Goal: Task Accomplishment & Management: Complete application form

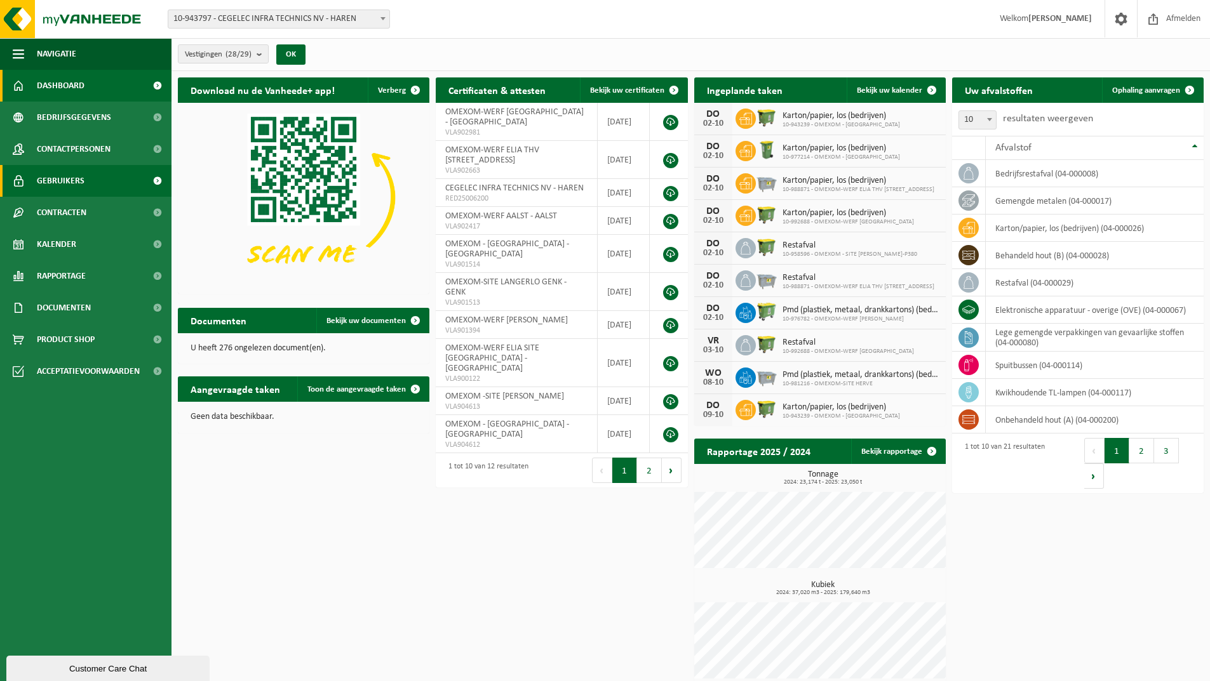
click at [30, 182] on link "Gebruikers" at bounding box center [85, 181] width 171 height 32
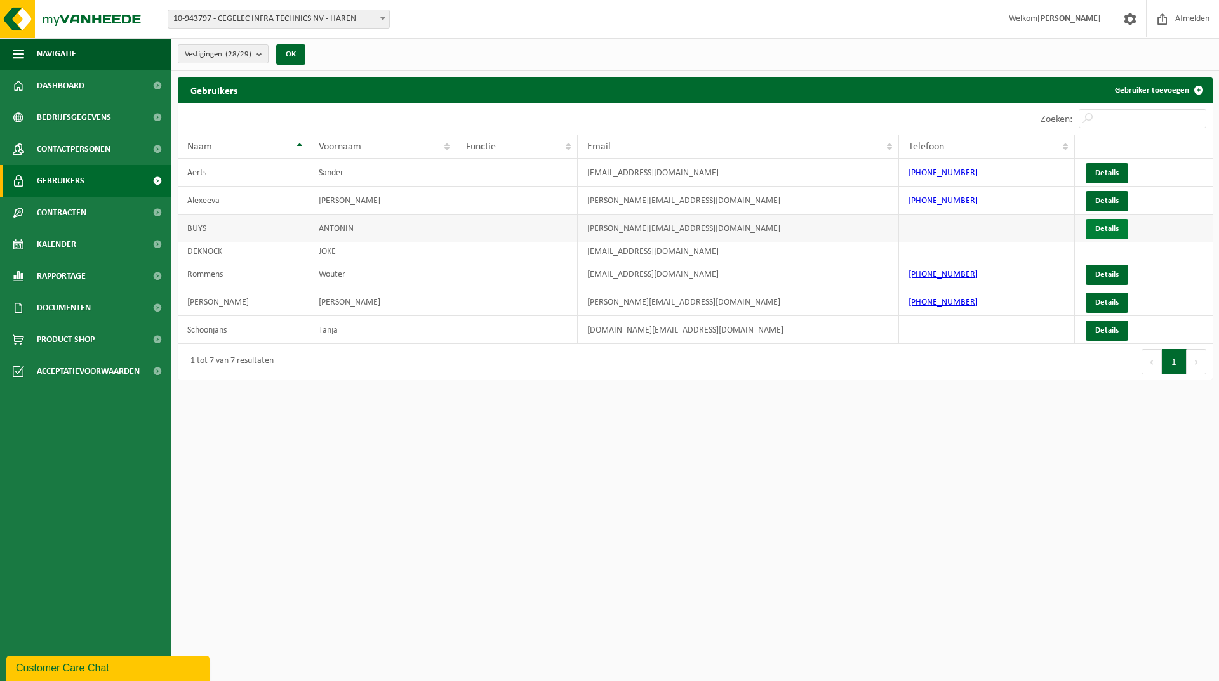
click at [1114, 231] on link "Details" at bounding box center [1107, 229] width 43 height 20
click at [1163, 91] on link "Gebruiker toevoegen" at bounding box center [1158, 89] width 107 height 25
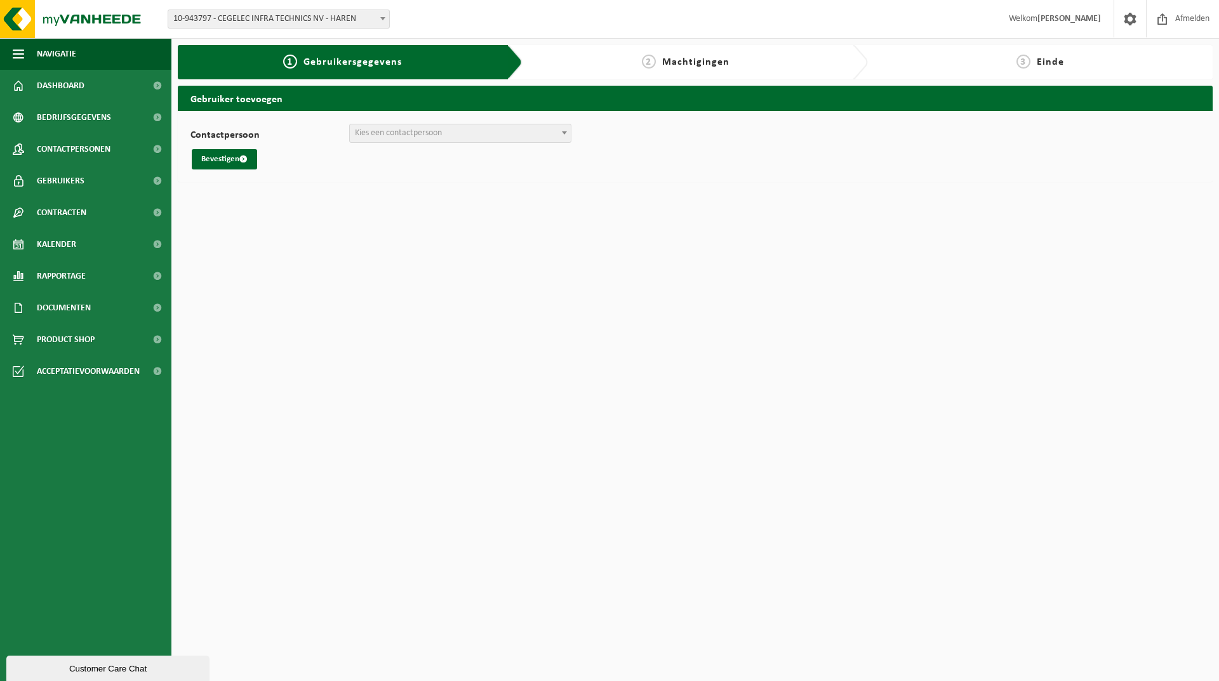
click at [411, 135] on span "Kies een contactpersoon" at bounding box center [398, 133] width 87 height 10
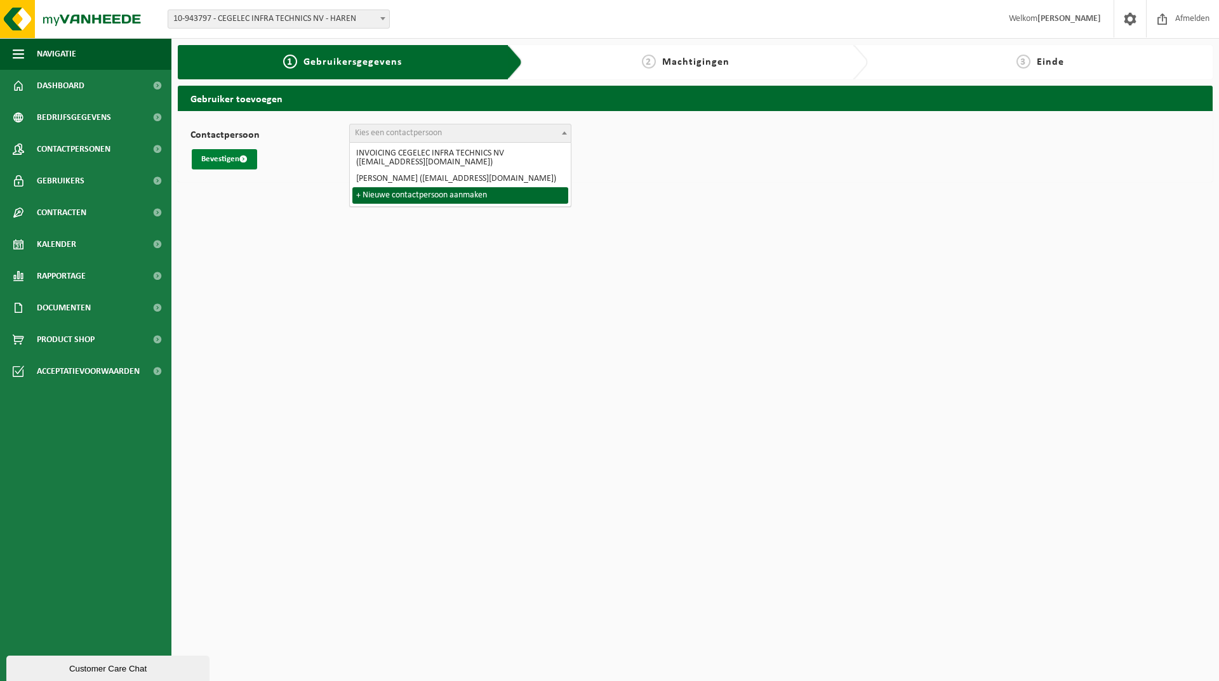
click at [236, 160] on button "Bevestigen" at bounding box center [224, 159] width 65 height 20
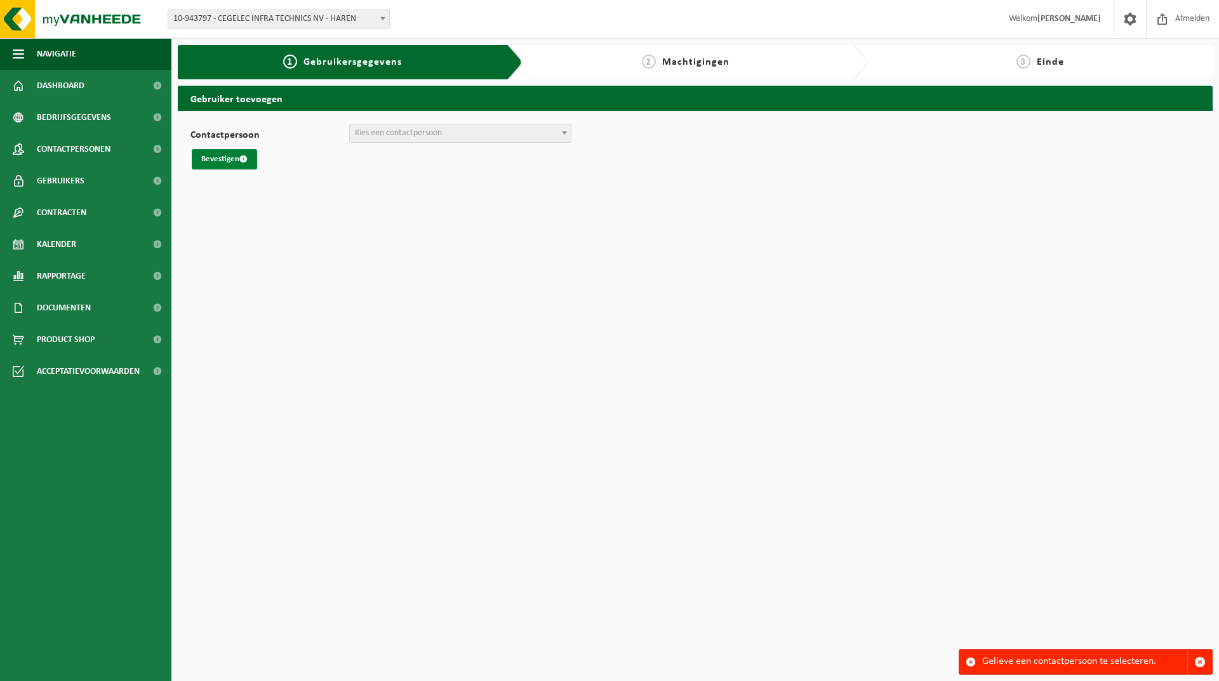
drag, startPoint x: 0, startPoint y: 0, endPoint x: 232, endPoint y: 158, distance: 281.1
click at [232, 158] on button "Bevestigen" at bounding box center [224, 159] width 65 height 20
click at [467, 132] on span "Kies een contactpersoon" at bounding box center [460, 133] width 221 height 18
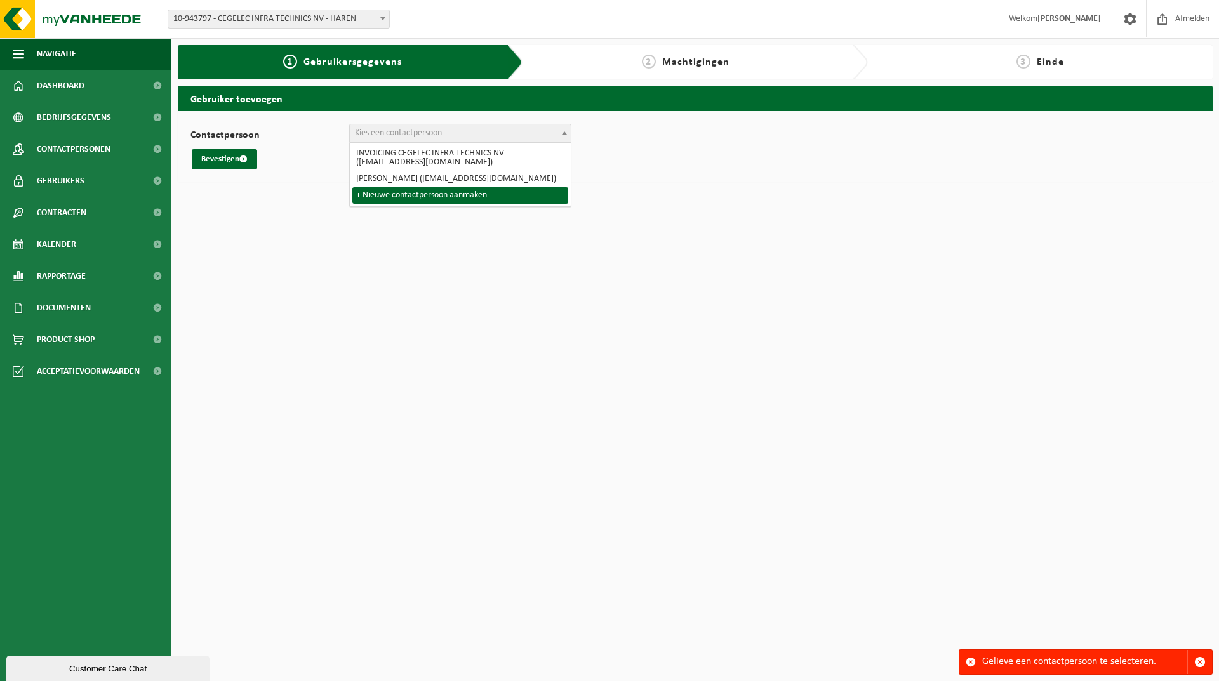
select select "0"
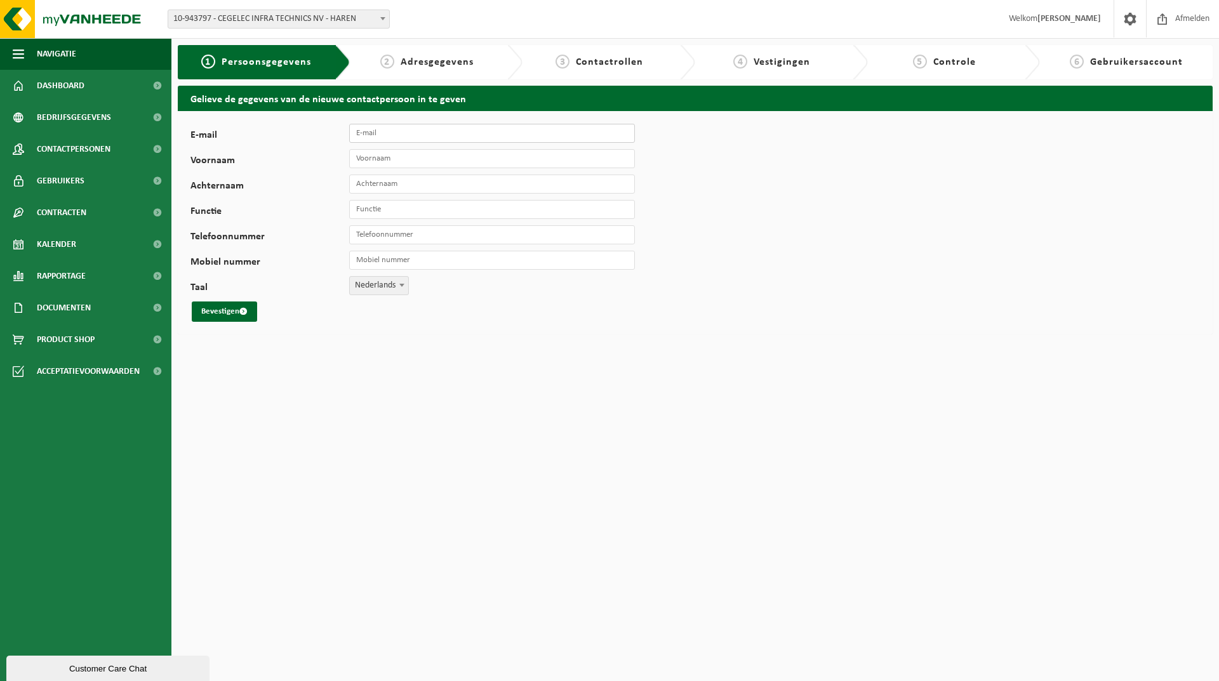
click at [443, 136] on input "E-mail" at bounding box center [492, 133] width 286 height 19
click at [431, 136] on input "E-mail" at bounding box center [492, 133] width 286 height 19
paste input "Hello, as already indicated to Jan, we work with the following partners for was…"
drag, startPoint x: 356, startPoint y: 134, endPoint x: 786, endPoint y: 143, distance: 429.9
click at [786, 143] on div "E-mail Vul hier een geldig e-mailadres in. Voornaam Achternaam Functie Telefoon…" at bounding box center [695, 222] width 1035 height 223
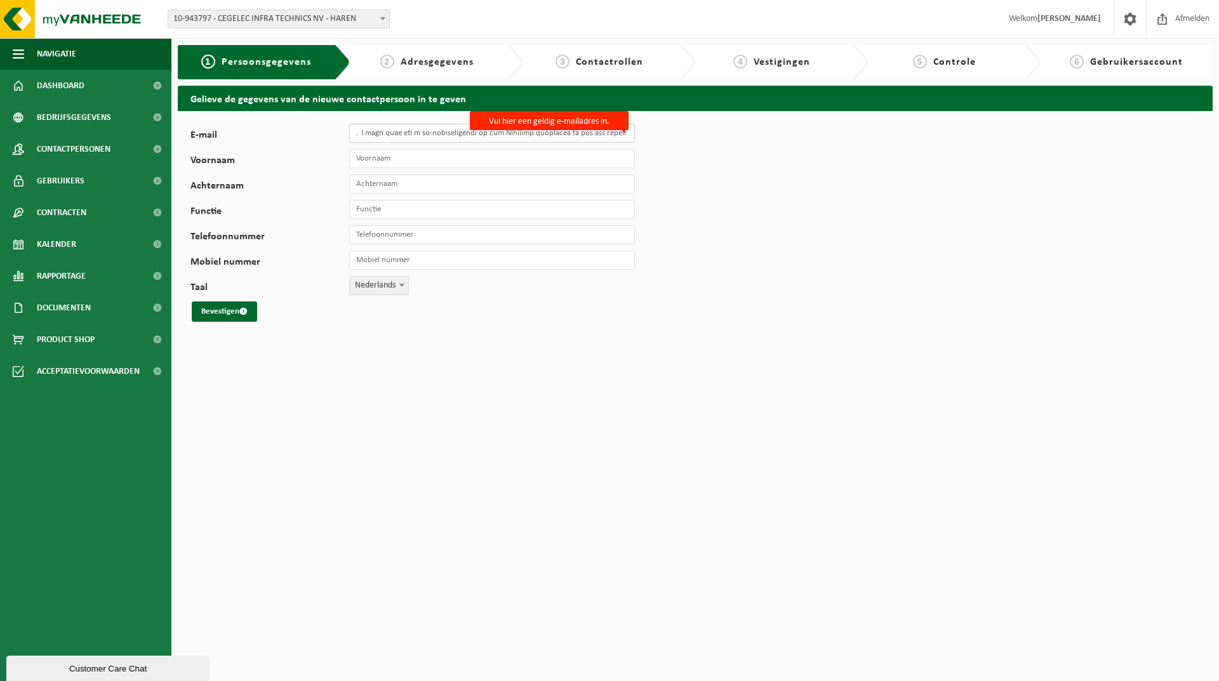
scroll to position [0, 2514]
type input "). I have not kept a register or similar for this myself, as I was never asked …"
paste input "mihaela.enache@vinci-energies.net"
type input "mihaela.enache@vinci-energies.net"
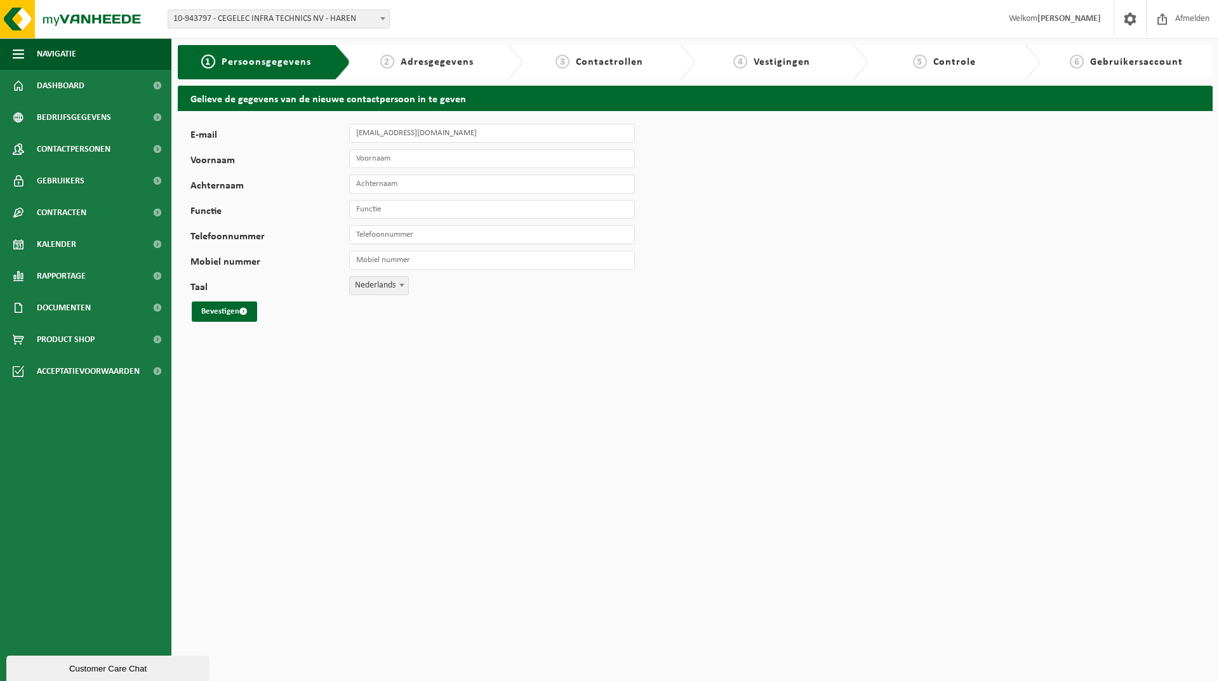
click at [385, 149] on div "E-mail mihaela.enache@vinci-energies.net Voornaam Achternaam Functie Telefoonnu…" at bounding box center [396, 223] width 413 height 198
click at [415, 161] on input "Voornaam" at bounding box center [492, 158] width 286 height 19
type input "Mihaela"
type input "Enache"
type input "BU CONTROLLER"
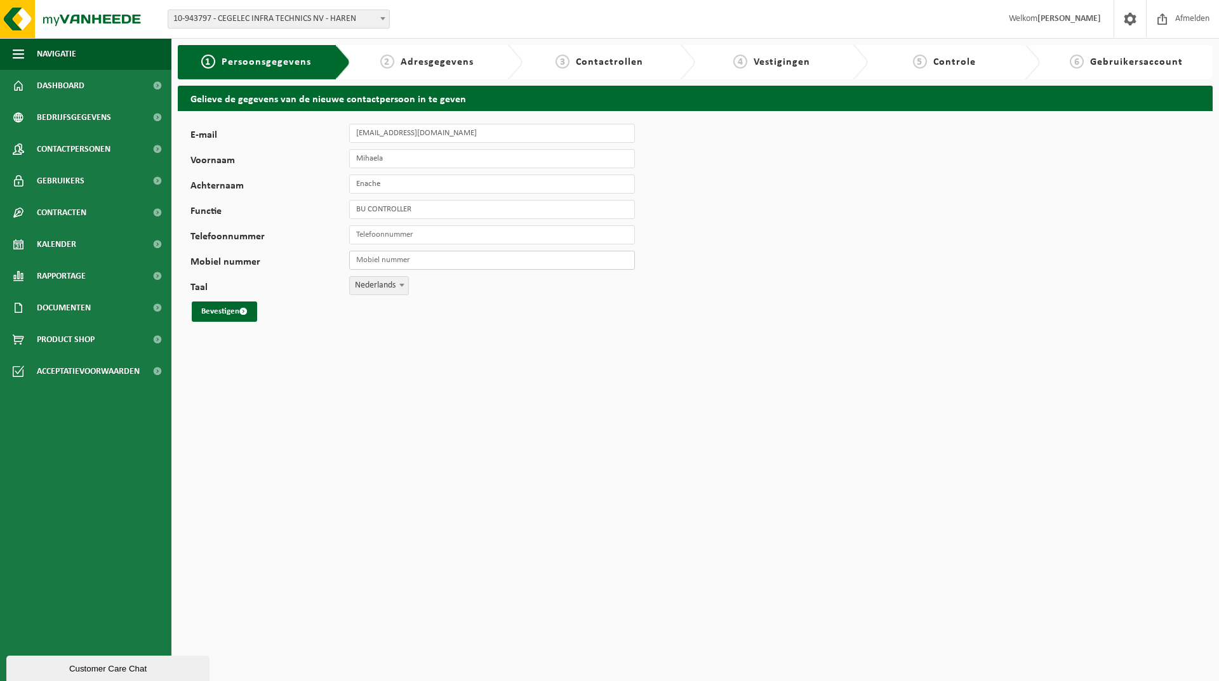
click at [384, 262] on input "Mobiel nummer" at bounding box center [492, 260] width 286 height 19
paste input "[PHONE_NUMBER]"
type input "[PHONE_NUMBER]"
click at [378, 234] on input "Telefoonnummer" at bounding box center [492, 234] width 286 height 19
paste input "[PHONE_NUMBER]"
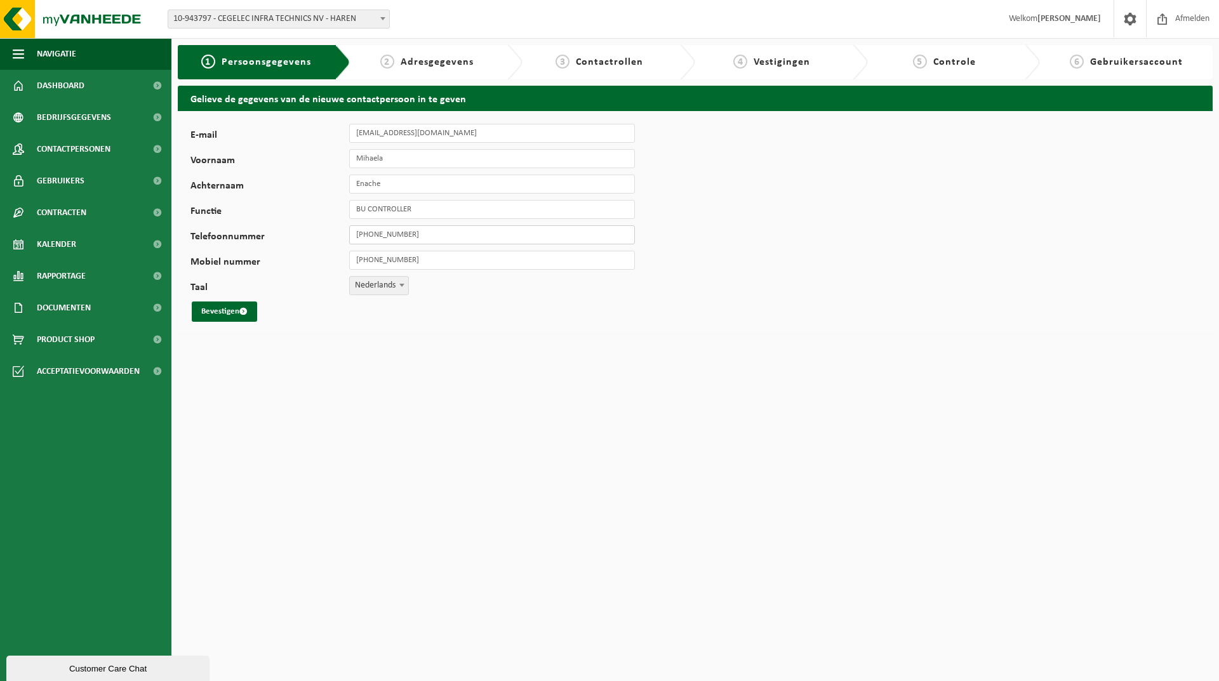
type input "[PHONE_NUMBER]"
click at [399, 287] on span at bounding box center [402, 285] width 13 height 17
select select "2"
click at [226, 316] on button "Bevestigen" at bounding box center [224, 312] width 65 height 20
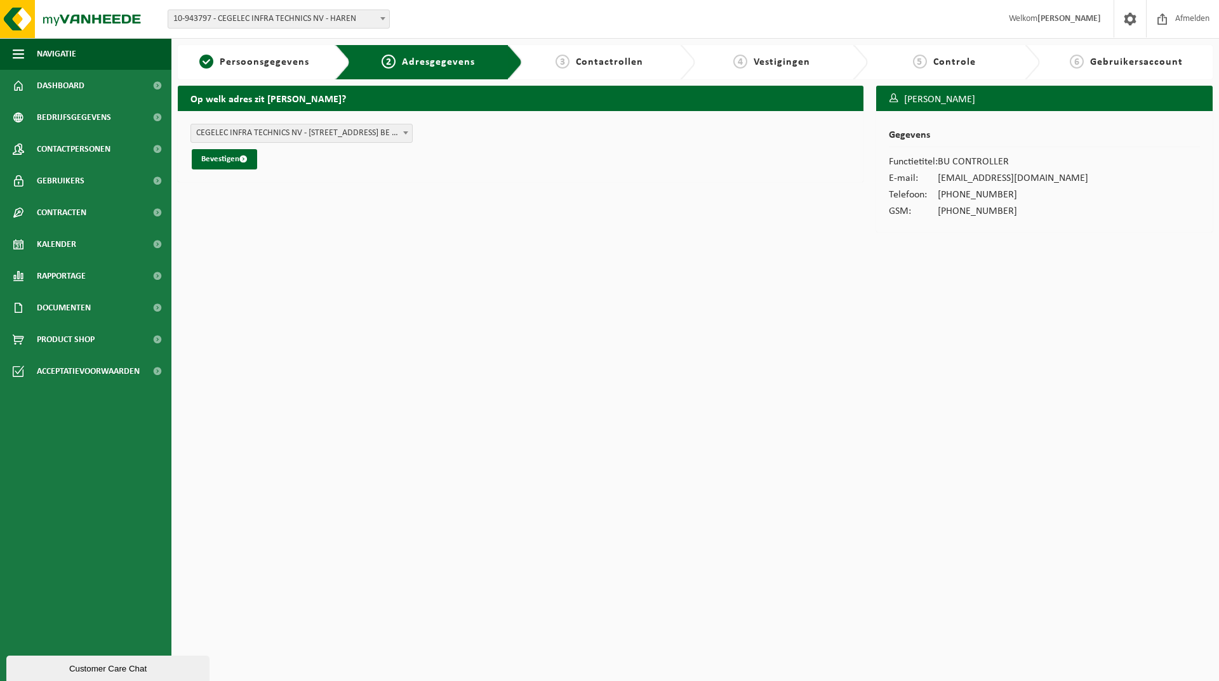
click at [401, 133] on span at bounding box center [405, 132] width 13 height 17
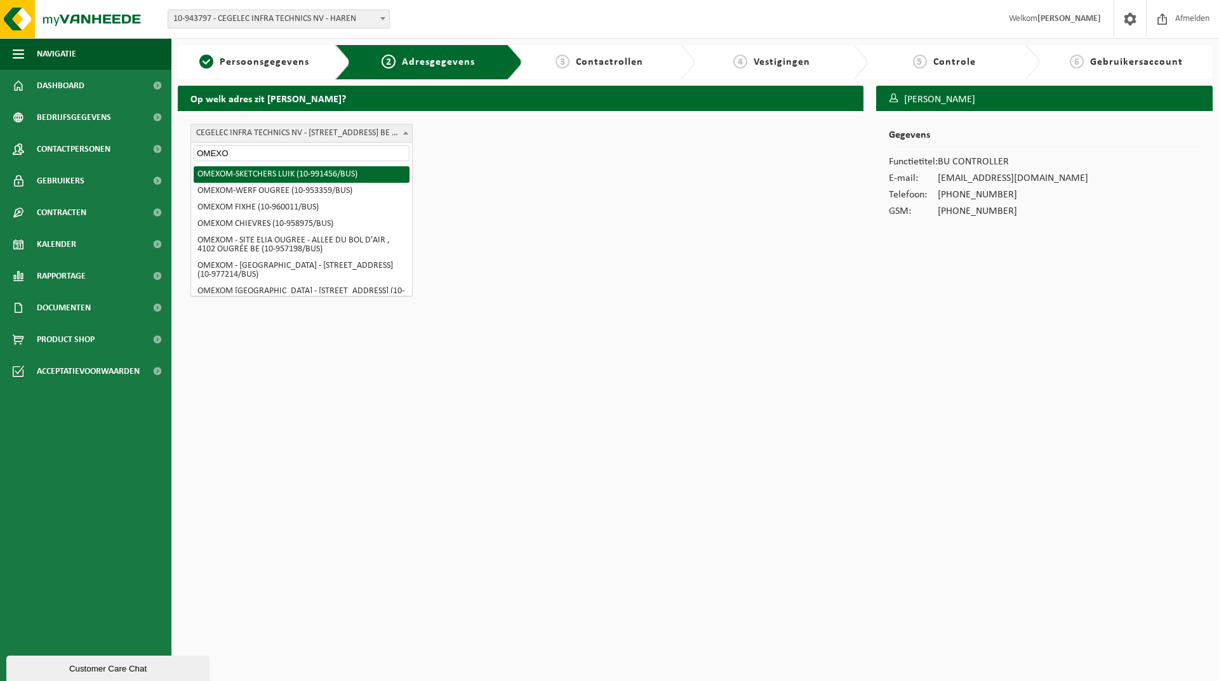
click at [267, 155] on input "OMEXO" at bounding box center [302, 153] width 216 height 16
type input "O"
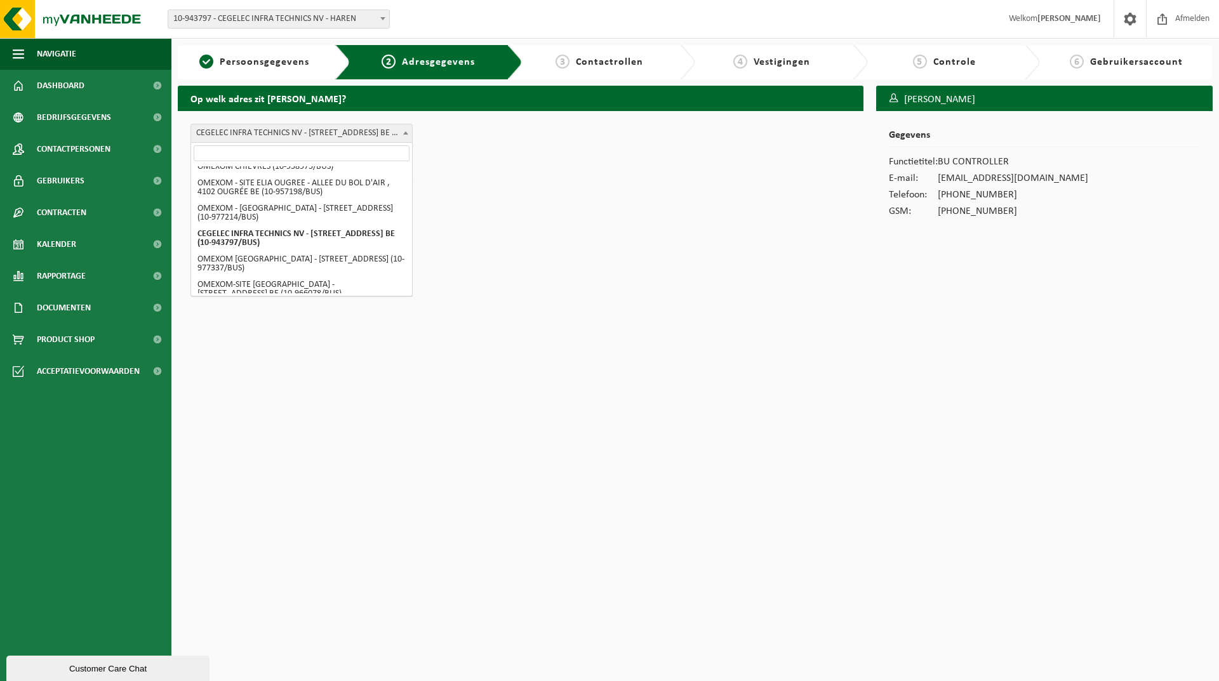
scroll to position [35, 0]
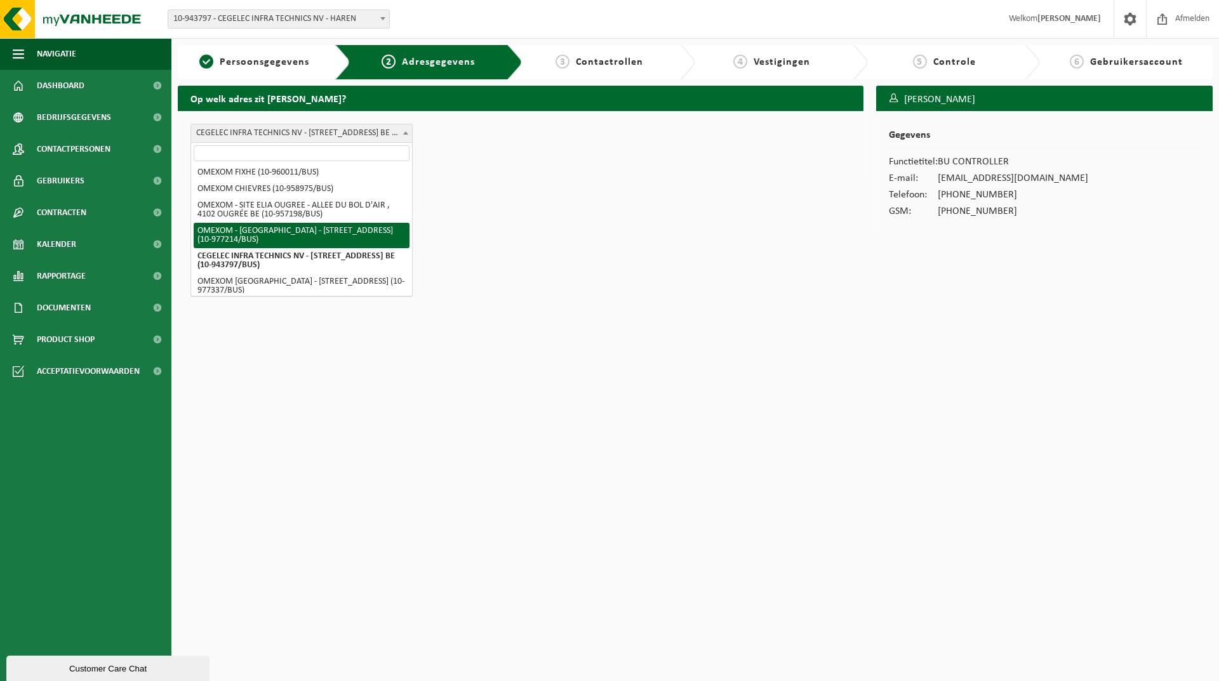
select select "610195"
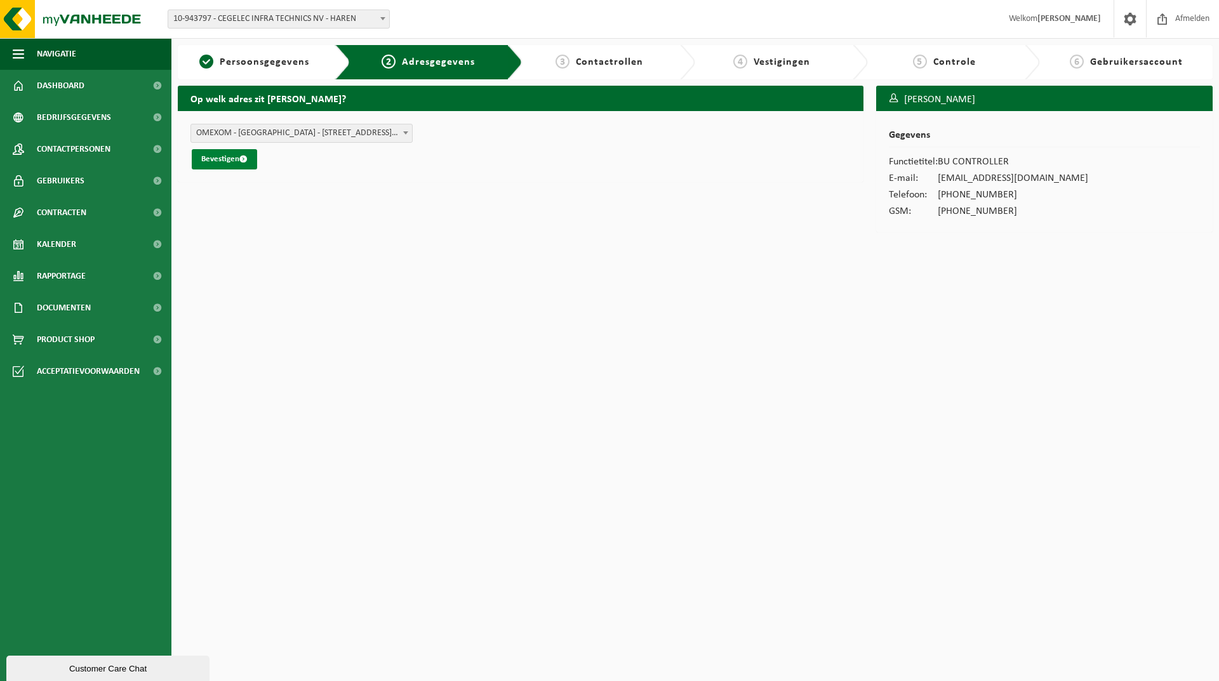
click at [210, 156] on button "Bevestigen" at bounding box center [224, 159] width 65 height 20
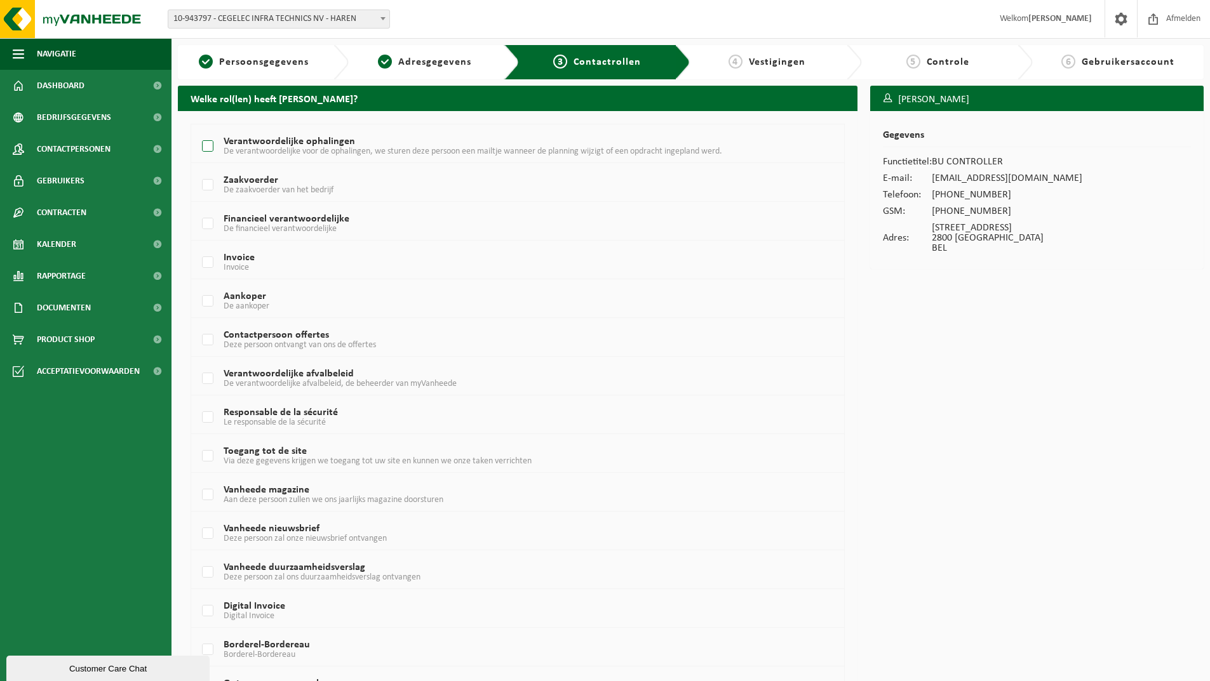
click at [208, 142] on label "Verantwoordelijke ophalingen De verantwoordelijke voor de ophalingen, we sturen…" at bounding box center [490, 146] width 582 height 19
click at [197, 131] on input "Verantwoordelijke ophalingen De verantwoordelijke voor de ophalingen, we sturen…" at bounding box center [197, 130] width 1 height 1
click at [206, 145] on label "Verantwoordelijke ophalingen De verantwoordelijke voor de ophalingen, we sturen…" at bounding box center [490, 146] width 582 height 19
click at [197, 131] on input "Verantwoordelijke ophalingen De verantwoordelijke voor de ophalingen, we sturen…" at bounding box center [197, 130] width 1 height 1
checkbox input "false"
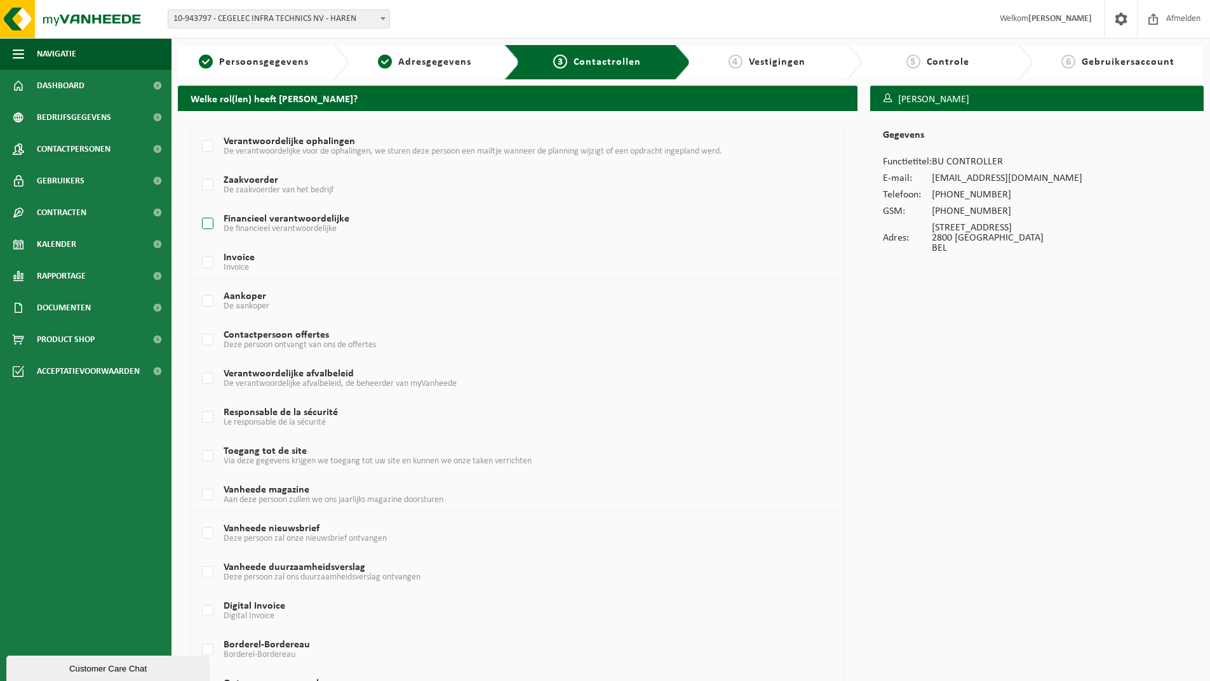
click at [207, 222] on label "Financieel verantwoordelijke De financieel verantwoordelijke" at bounding box center [490, 224] width 582 height 19
click at [197, 208] on input "Financieel verantwoordelijke De financieel verantwoordelijke" at bounding box center [197, 208] width 1 height 1
checkbox input "true"
click at [213, 262] on label "Invoice Invoice" at bounding box center [490, 262] width 582 height 19
click at [197, 247] on input "Invoice Invoice" at bounding box center [197, 246] width 1 height 1
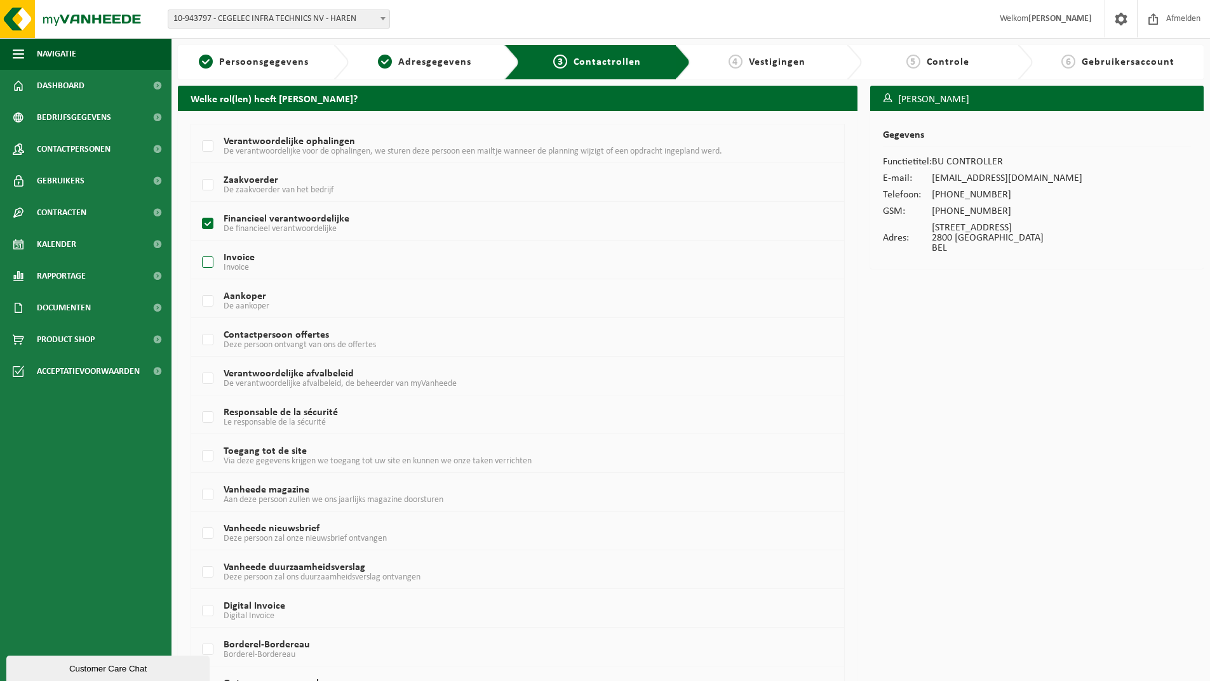
checkbox input "true"
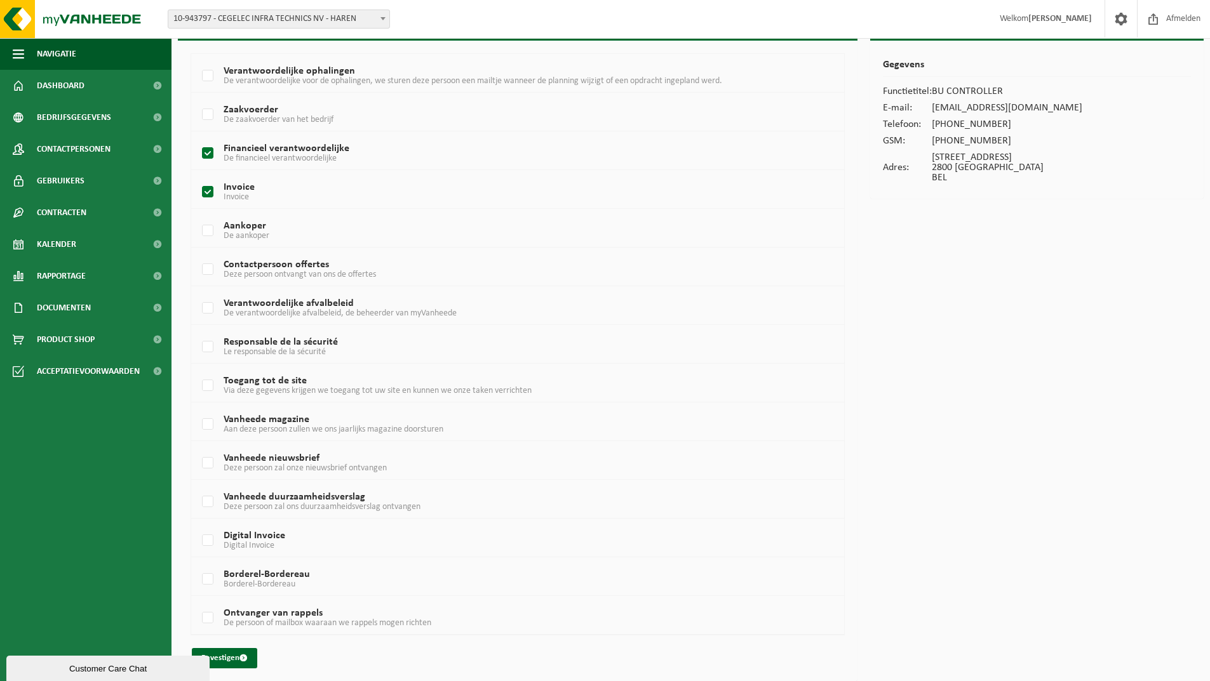
scroll to position [76, 0]
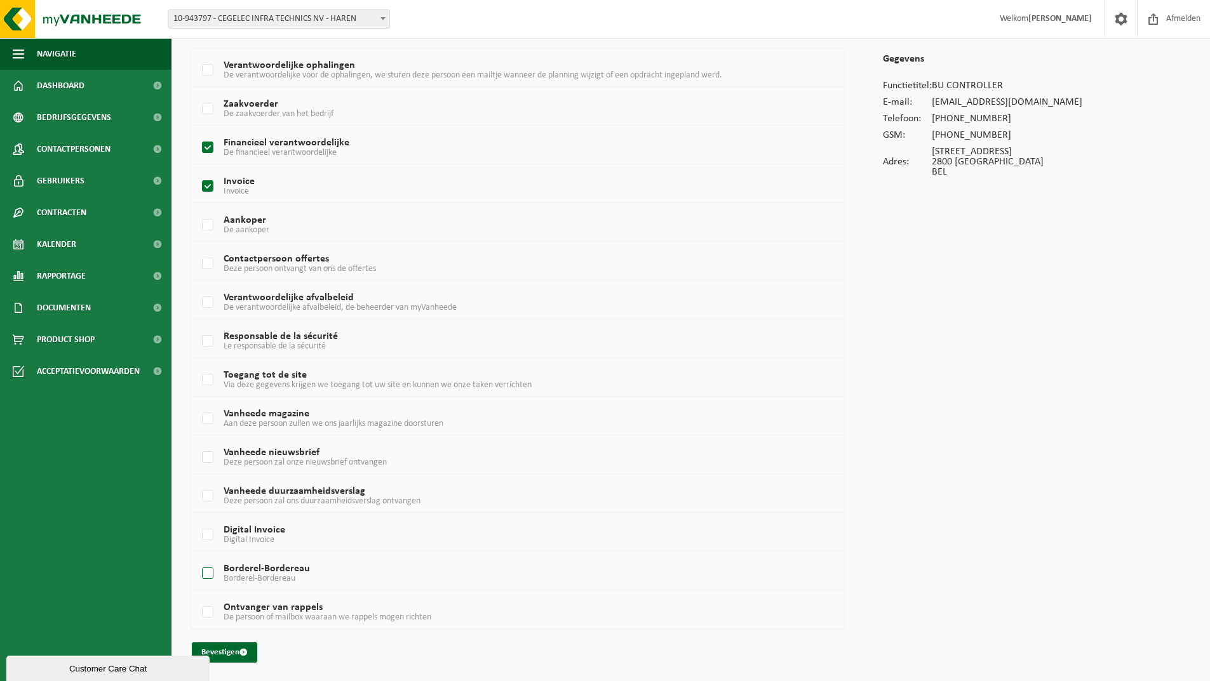
click at [209, 571] on label "Borderel-Bordereau Borderel-Bordereau" at bounding box center [490, 573] width 582 height 19
click at [197, 558] on input "Borderel-Bordereau Borderel-Bordereau" at bounding box center [197, 557] width 1 height 1
checkbox input "true"
click at [206, 530] on label "Digital Invoice Digital Invoice" at bounding box center [490, 535] width 582 height 19
click at [197, 519] on input "Digital Invoice Digital Invoice" at bounding box center [197, 519] width 1 height 1
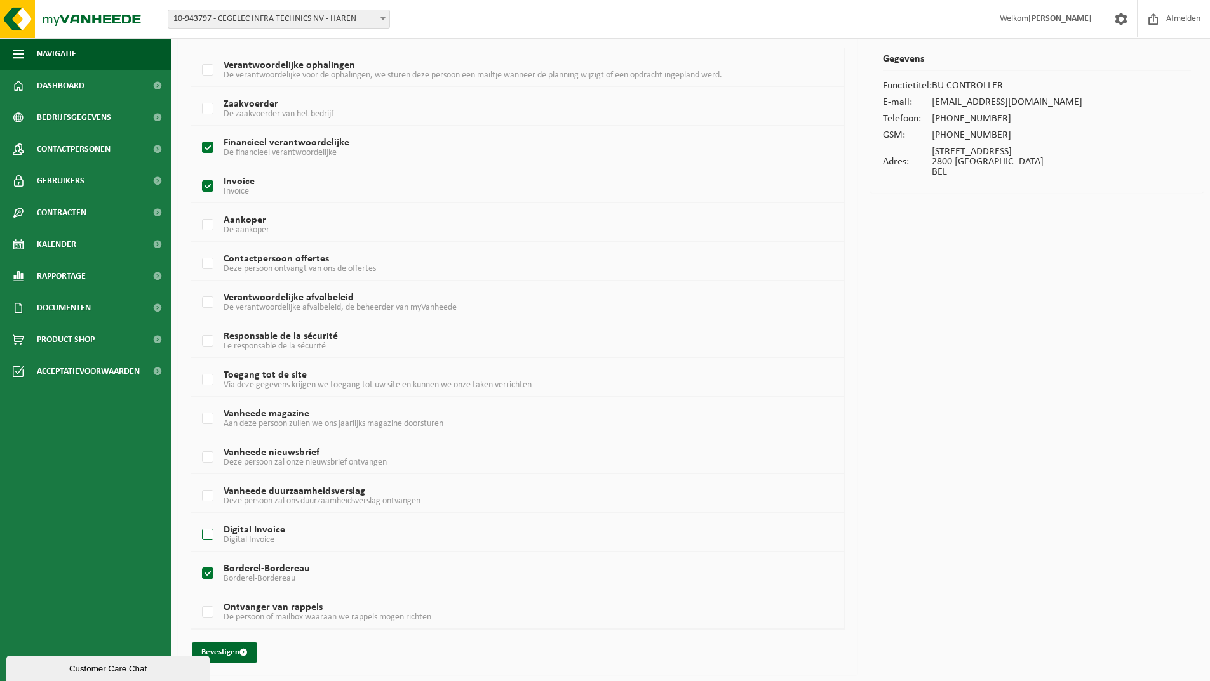
checkbox input "true"
click at [210, 495] on label "Vanheede duurzaamheidsverslag Deze persoon zal ons duurzaamheidsverslag ontvang…" at bounding box center [490, 496] width 582 height 19
click at [197, 481] on input "Vanheede duurzaamheidsverslag Deze persoon zal ons duurzaamheidsverslag ontvang…" at bounding box center [197, 480] width 1 height 1
checkbox input "true"
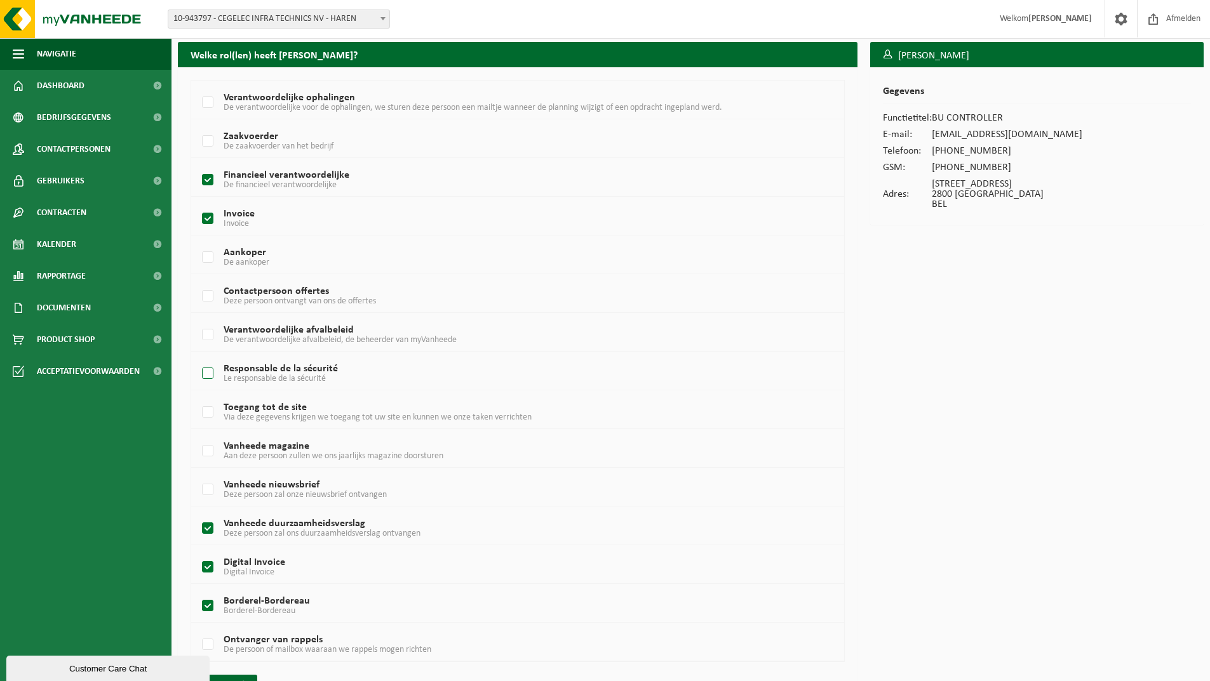
scroll to position [13, 0]
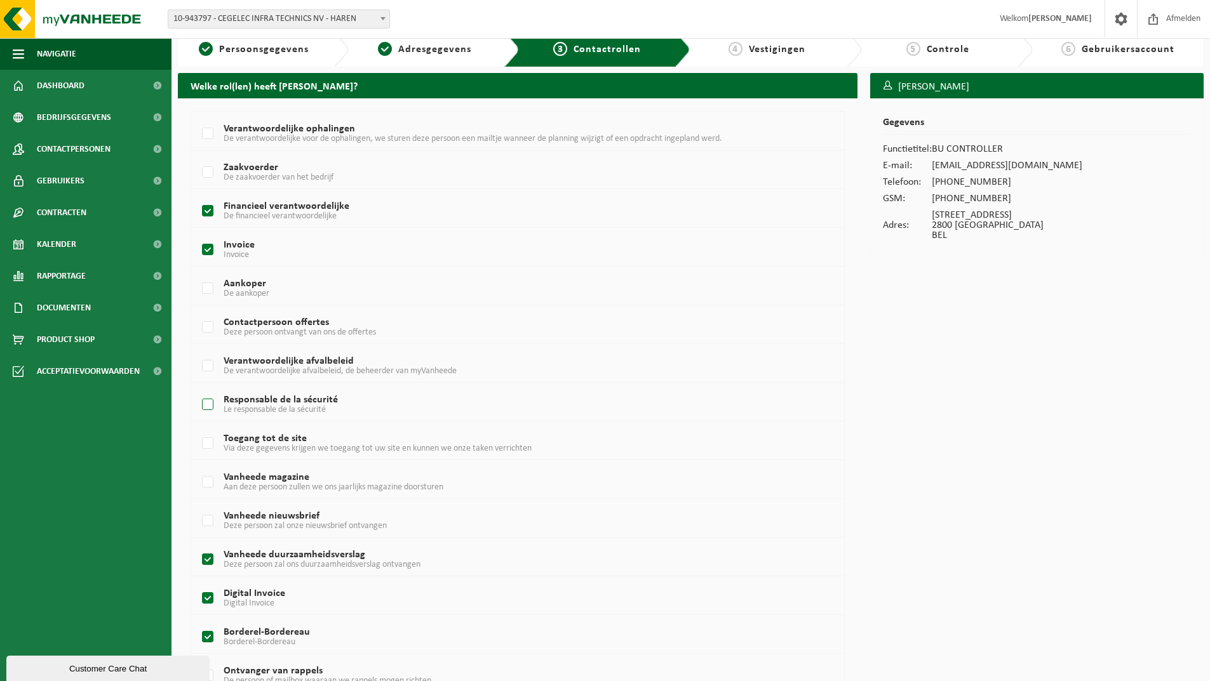
click at [204, 405] on label "Responsable de la sécurité Le responsable de la sécurité" at bounding box center [490, 405] width 582 height 19
click at [210, 367] on label "Verantwoordelijke afvalbeleid De verantwoordelijke afvalbeleid, de beheerder va…" at bounding box center [490, 366] width 582 height 19
click at [197, 350] on input "Verantwoordelijke afvalbeleid De verantwoordelijke afvalbeleid, de beheerder va…" at bounding box center [197, 350] width 1 height 1
checkbox input "true"
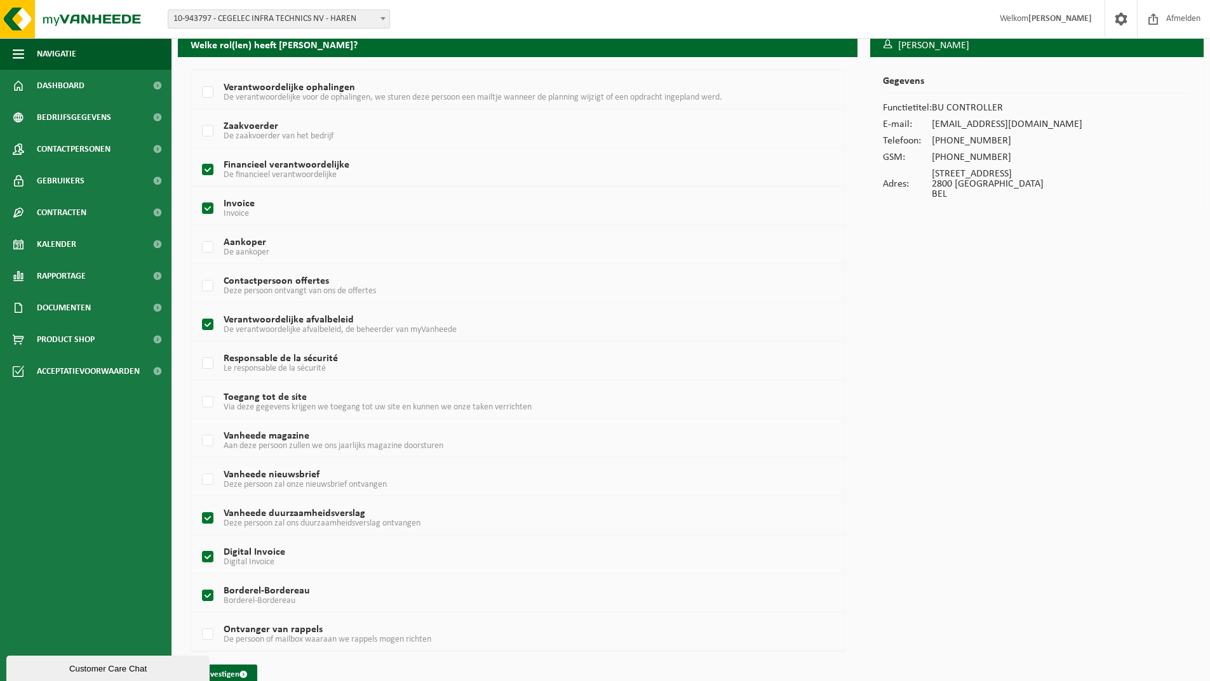
scroll to position [76, 0]
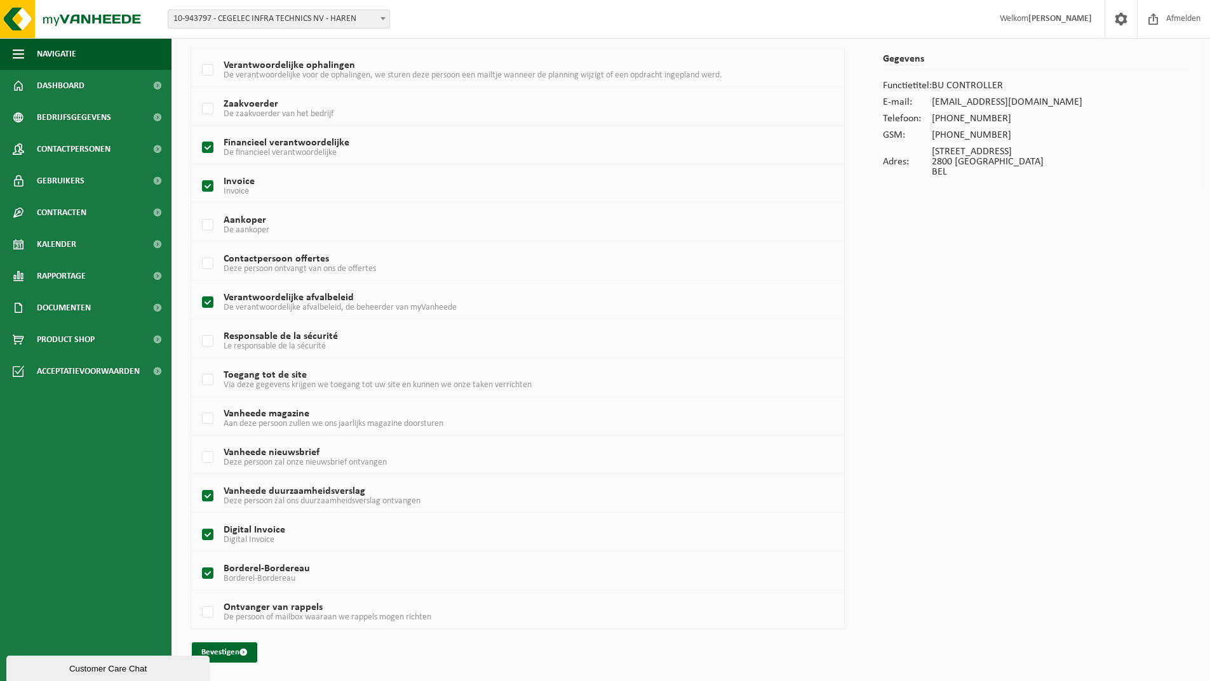
click at [208, 537] on label "Digital Invoice Digital Invoice" at bounding box center [490, 535] width 582 height 19
click at [197, 519] on input "Digital Invoice Digital Invoice" at bounding box center [197, 519] width 1 height 1
checkbox input "false"
click at [210, 577] on label "Borderel-Bordereau Borderel-Bordereau" at bounding box center [490, 573] width 582 height 19
click at [197, 558] on input "Borderel-Bordereau Borderel-Bordereau" at bounding box center [197, 557] width 1 height 1
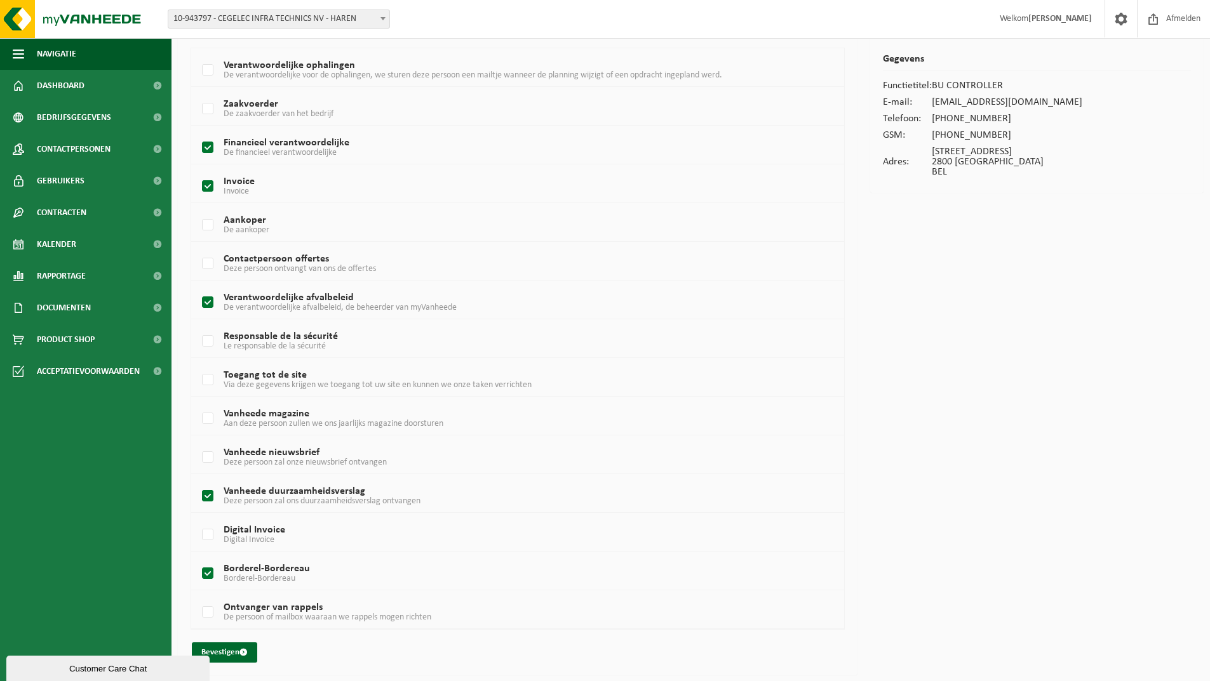
checkbox input "false"
click at [233, 652] on button "Bevestigen" at bounding box center [224, 653] width 65 height 20
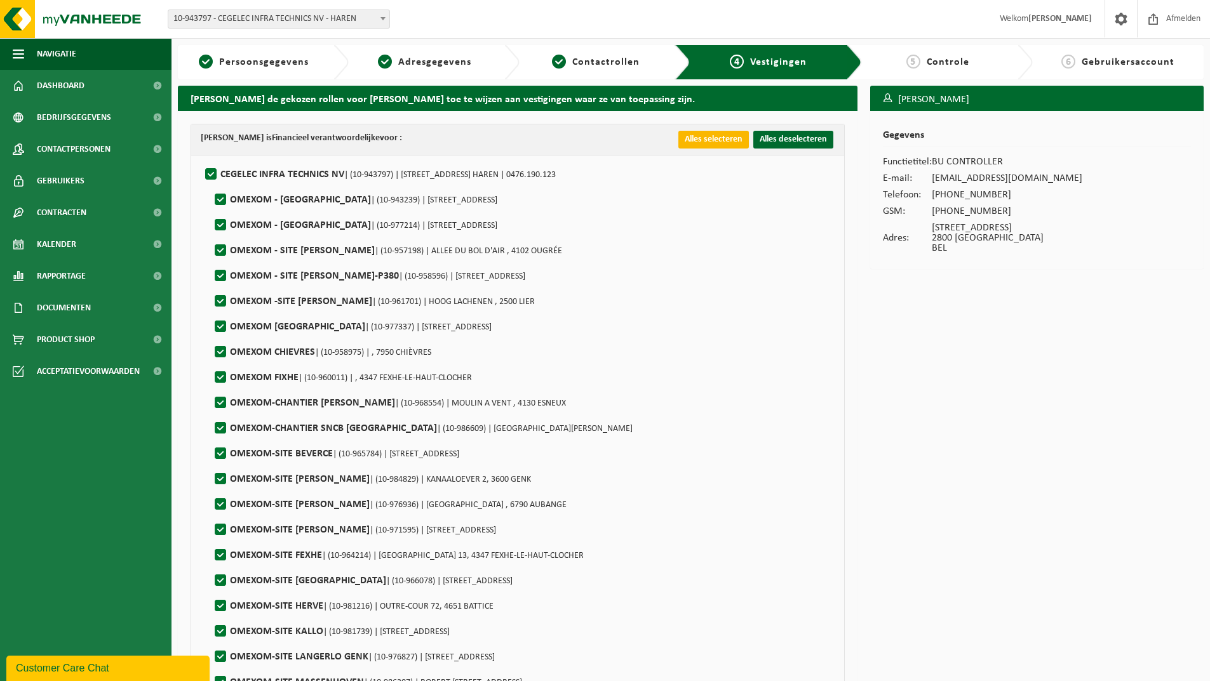
click at [686, 137] on button "Alles selecteren" at bounding box center [713, 140] width 70 height 18
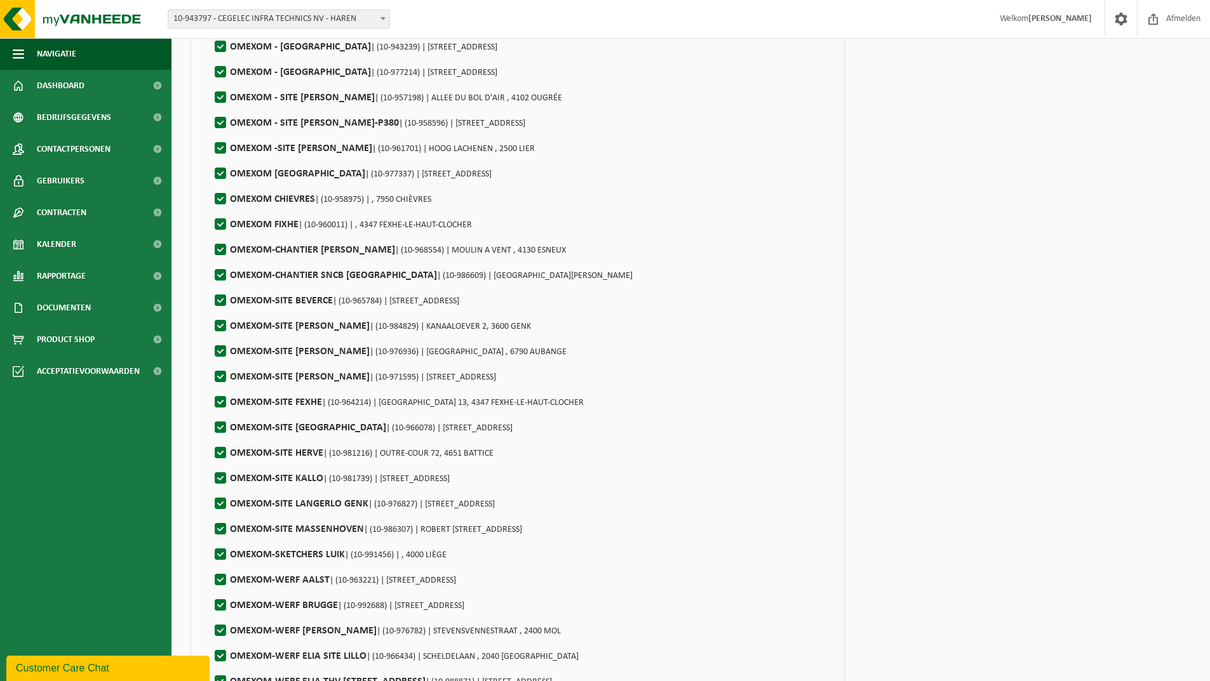
scroll to position [2656, 0]
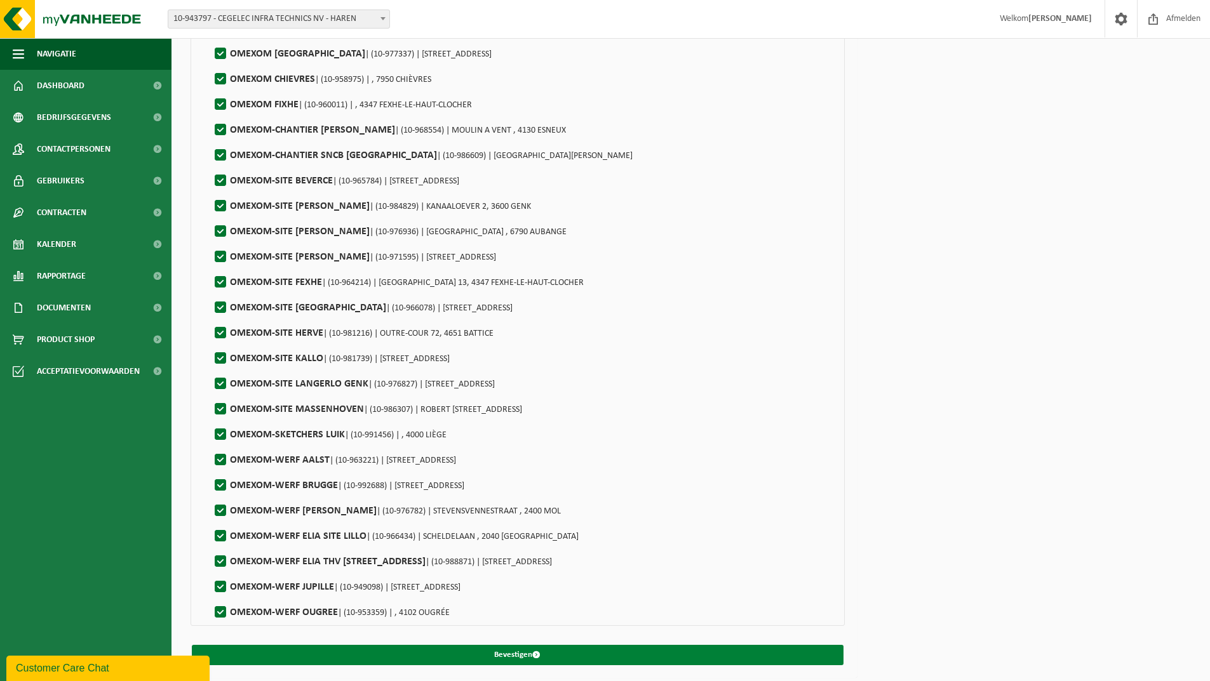
click at [531, 653] on button "Bevestigen" at bounding box center [517, 655] width 651 height 20
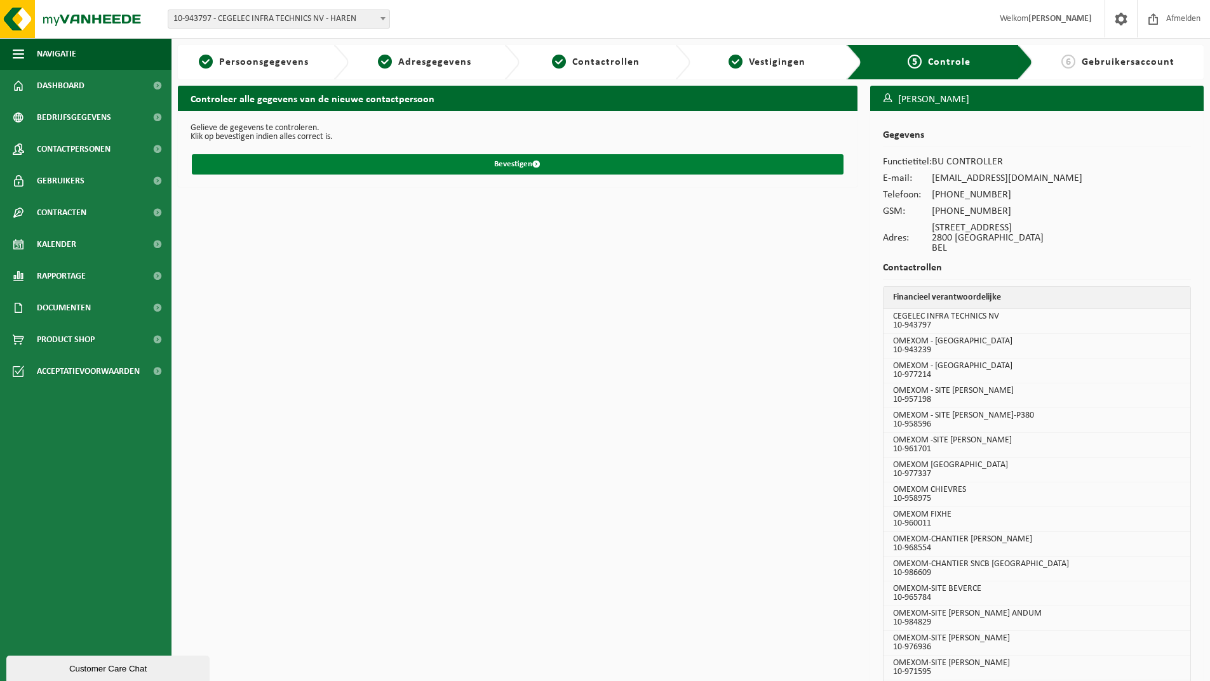
click at [520, 162] on button "Bevestigen" at bounding box center [517, 164] width 651 height 20
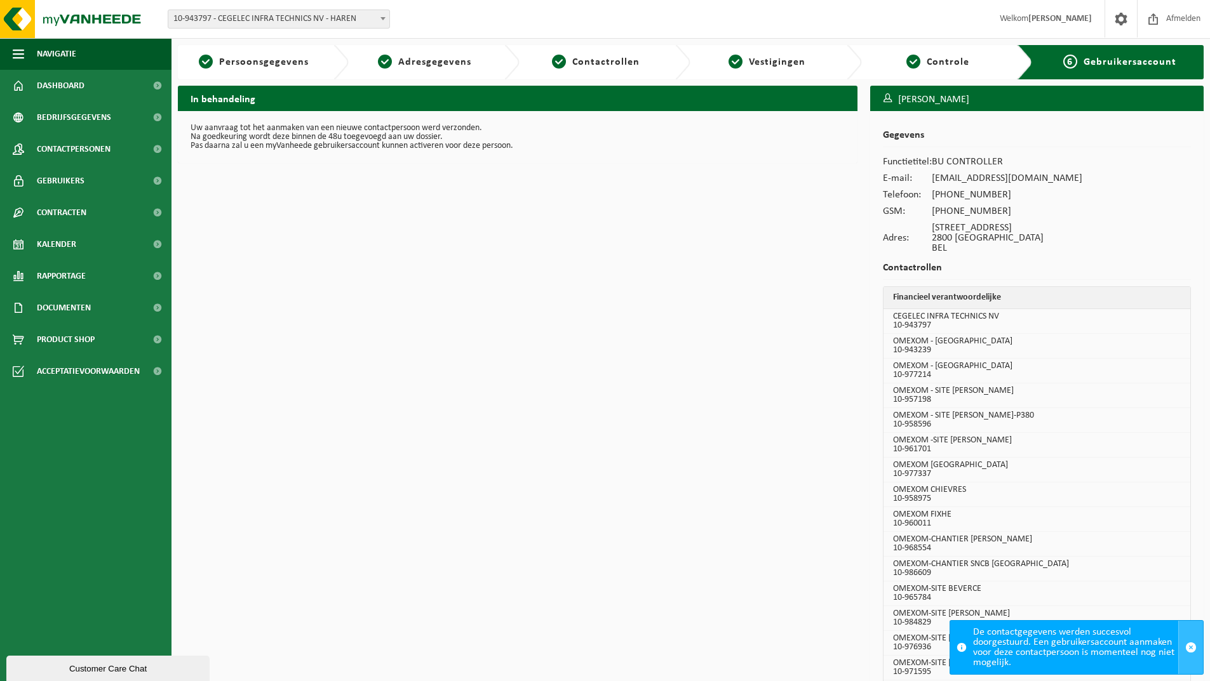
click at [1187, 647] on span "button" at bounding box center [1190, 647] width 11 height 11
